Goal: Task Accomplishment & Management: Use online tool/utility

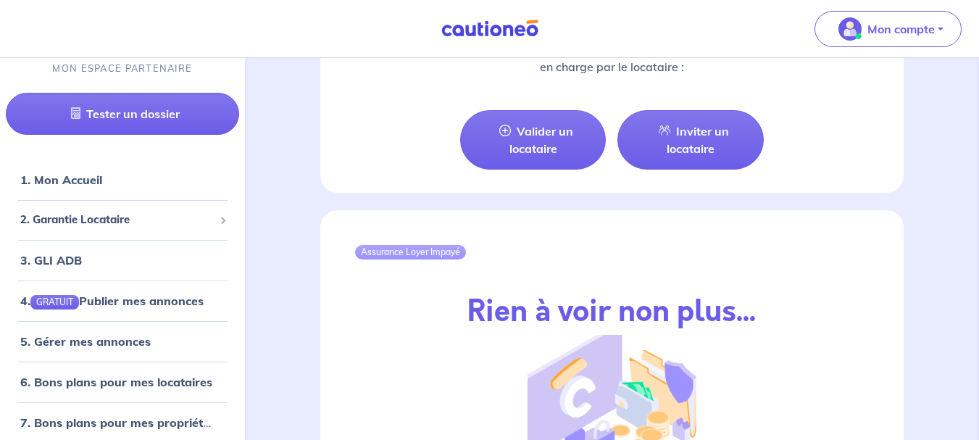
scroll to position [1450, 0]
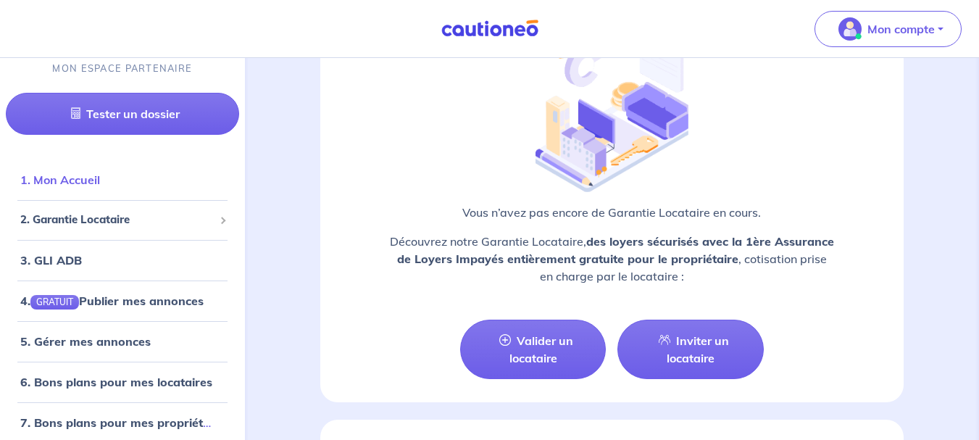
click at [91, 187] on link "1. Mon Accueil" at bounding box center [60, 180] width 80 height 14
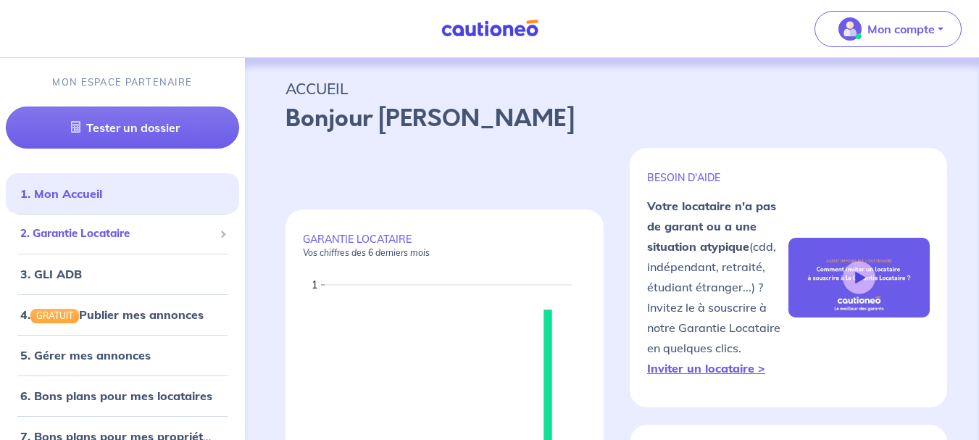
click at [101, 239] on span "2. Garantie Locataire" at bounding box center [117, 233] width 194 height 17
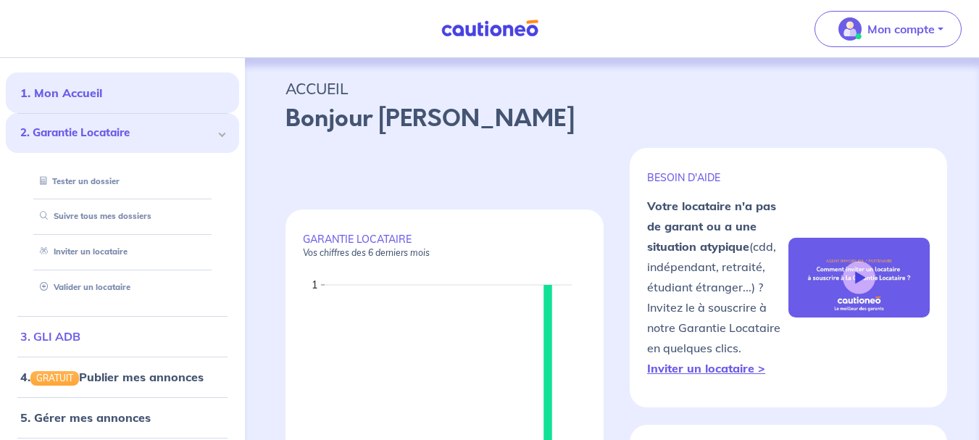
scroll to position [145, 0]
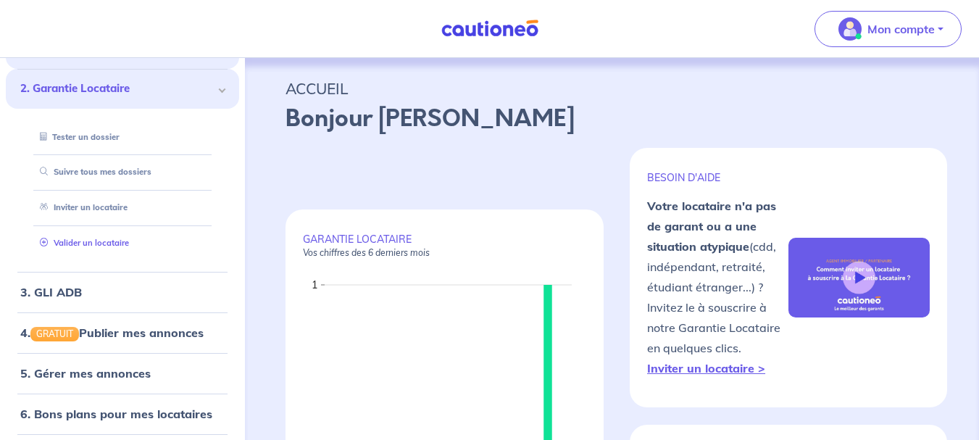
click at [88, 246] on link "Valider un locataire" at bounding box center [81, 243] width 95 height 10
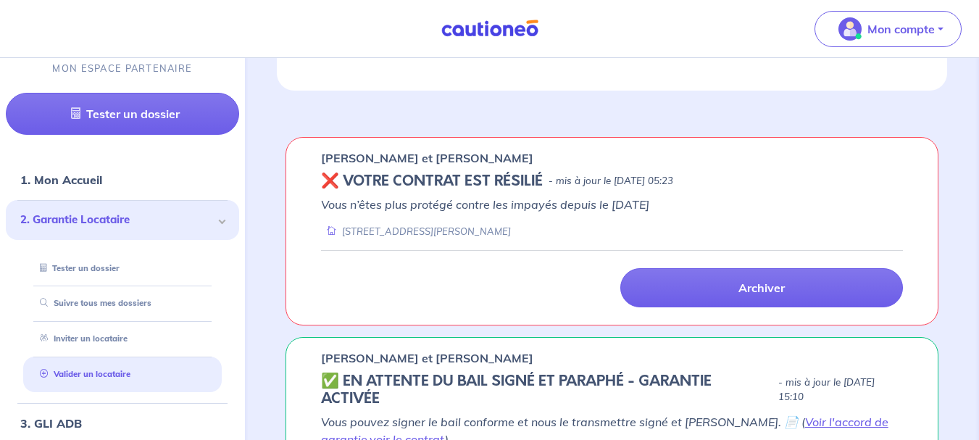
scroll to position [1319, 0]
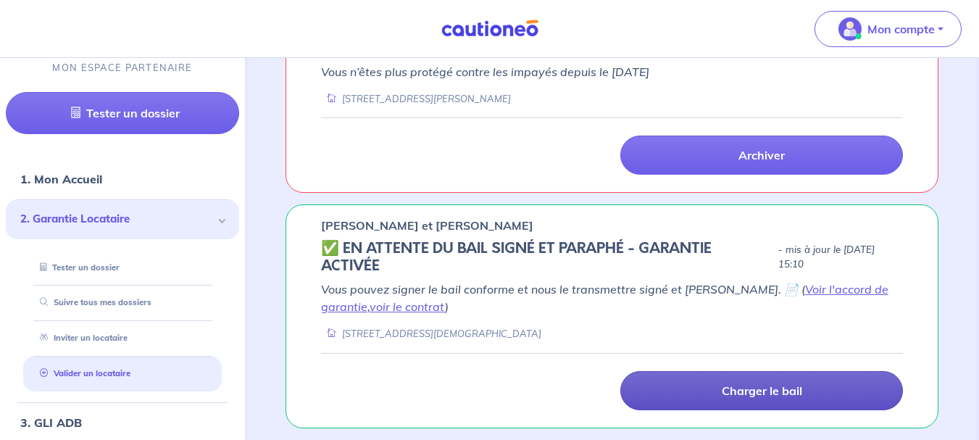
click at [770, 386] on p "Charger le bail" at bounding box center [762, 390] width 80 height 14
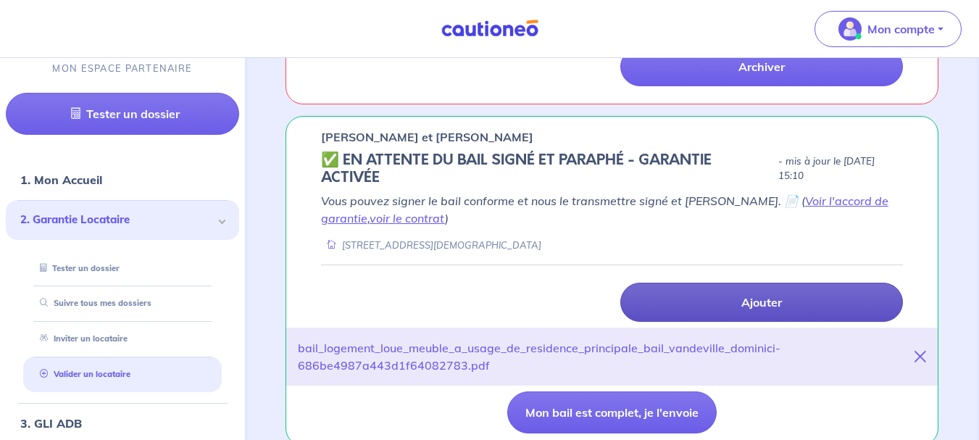
scroll to position [1425, 0]
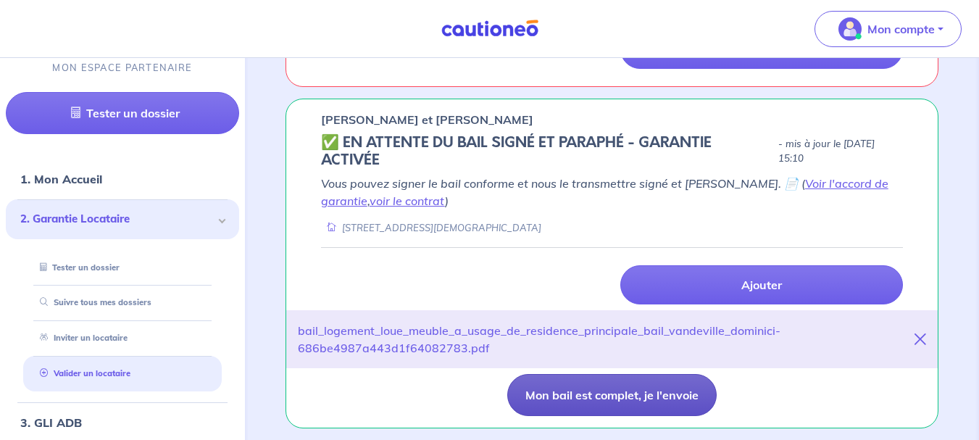
click at [602, 394] on button "Mon bail est complet, je l'envoie" at bounding box center [611, 395] width 209 height 42
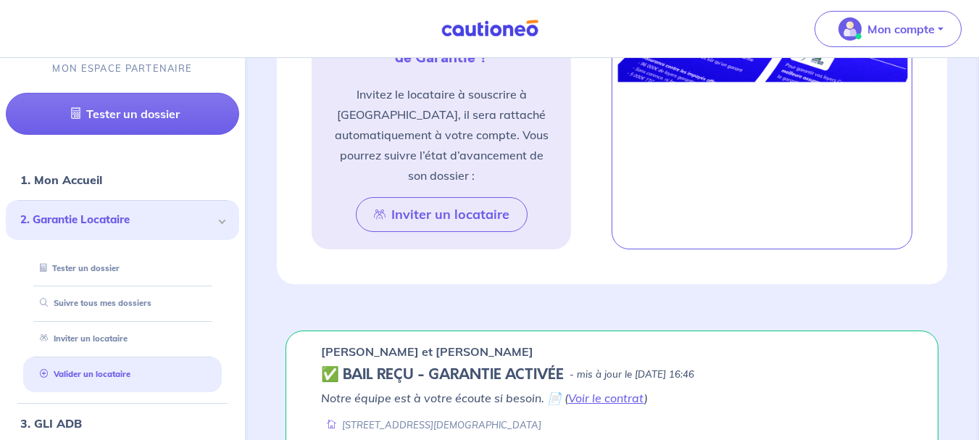
scroll to position [1212, 0]
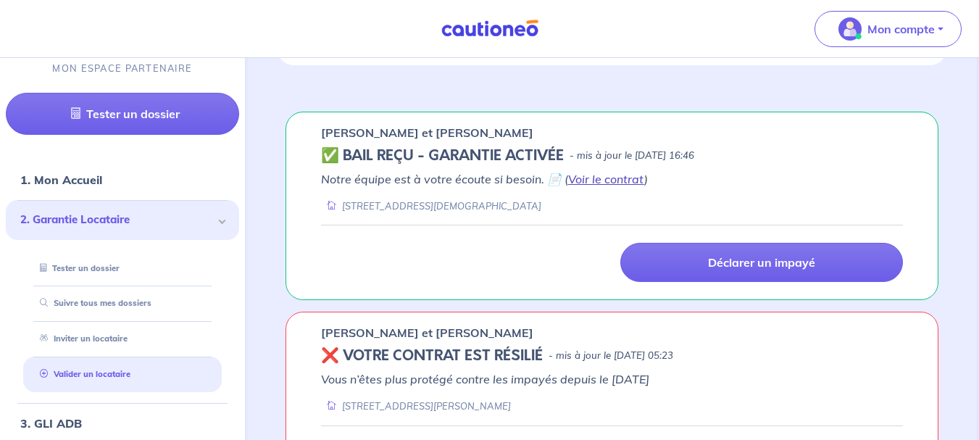
click at [592, 180] on link "Voir le contrat" at bounding box center [606, 179] width 76 height 14
